Goal: Use online tool/utility: Utilize a website feature to perform a specific function

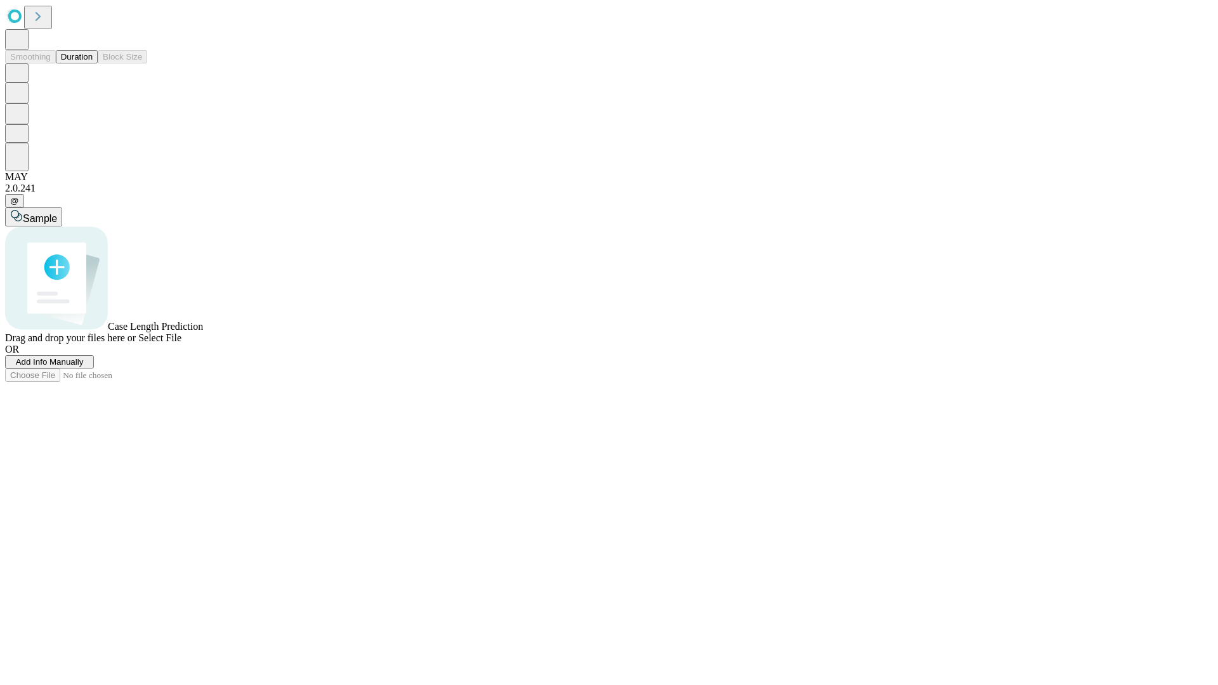
click at [93, 63] on button "Duration" at bounding box center [77, 56] width 42 height 13
click at [57, 213] on span "Sample" at bounding box center [40, 218] width 34 height 11
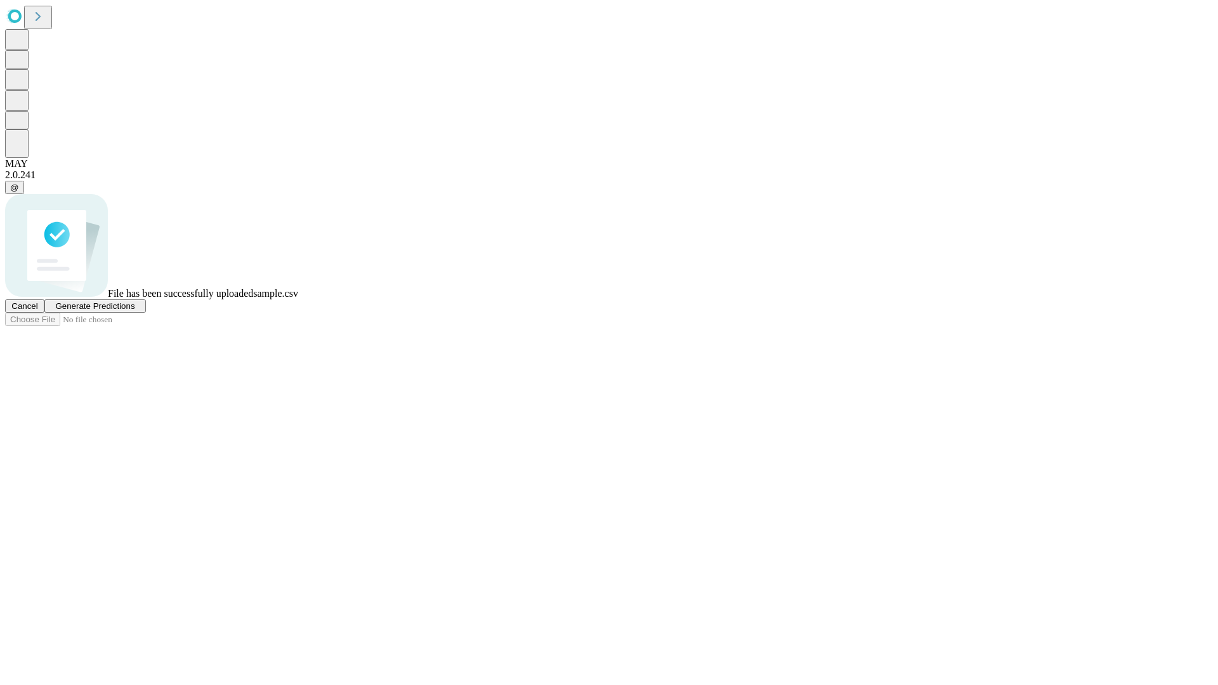
click at [134, 311] on span "Generate Predictions" at bounding box center [94, 306] width 79 height 10
